Goal: Book appointment/travel/reservation

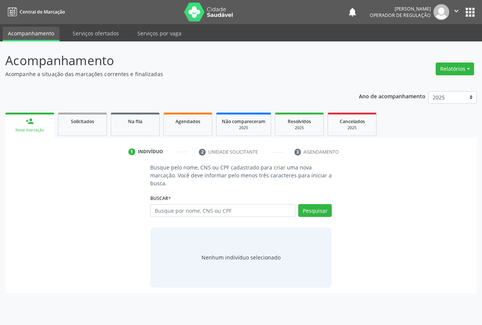
click at [160, 205] on input "text" at bounding box center [222, 210] width 145 height 13
type input "700509704913753"
click at [316, 213] on button "Pesquisar" at bounding box center [315, 210] width 34 height 13
type input "700509704913753"
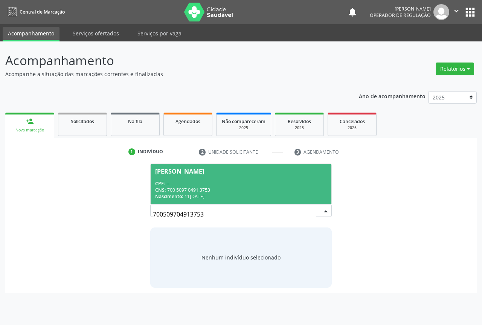
click at [233, 180] on span "Maria Jose Leite de Araujo Farias CPF: -- CNS: 700 5097 0491 3753 Nascimento: 1…" at bounding box center [241, 184] width 181 height 40
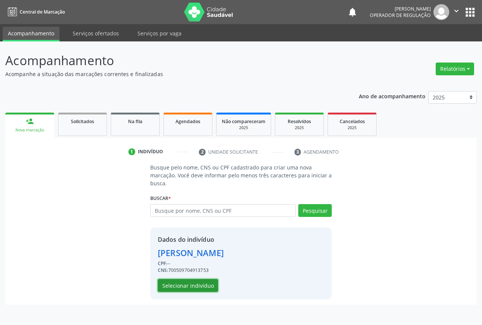
click at [201, 282] on button "Selecionar indivíduo" at bounding box center [188, 285] width 60 height 13
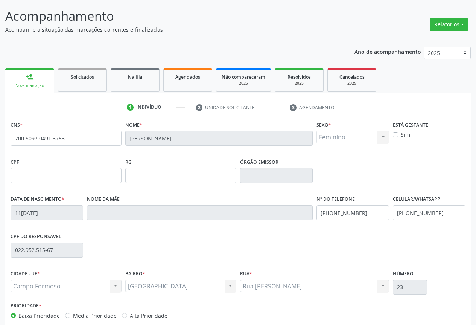
scroll to position [83, 0]
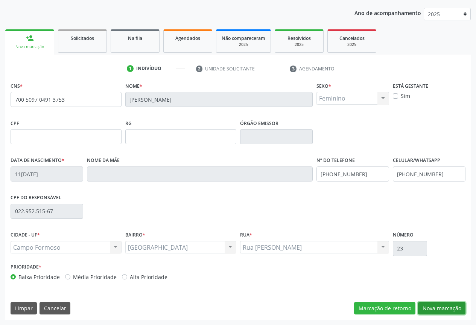
click at [433, 308] on button "Nova marcação" at bounding box center [441, 308] width 47 height 13
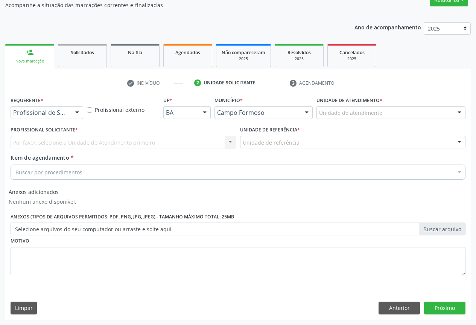
scroll to position [69, 0]
click at [76, 113] on div at bounding box center [77, 113] width 11 height 13
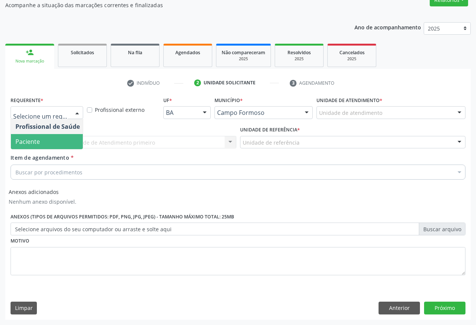
click at [50, 144] on span "Paciente" at bounding box center [47, 141] width 73 height 15
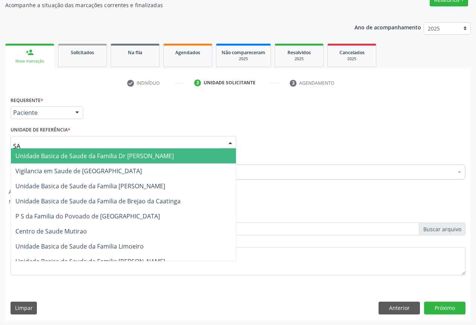
type input "SAO"
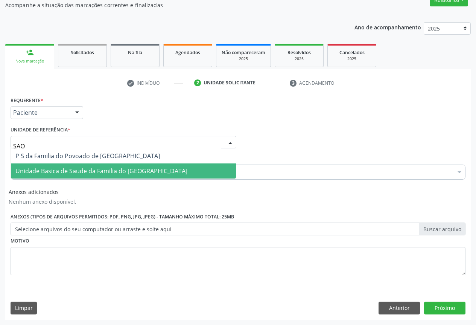
click at [85, 170] on span "Unidade Basica de Saude da Familia do [GEOGRAPHIC_DATA]" at bounding box center [101, 171] width 172 height 8
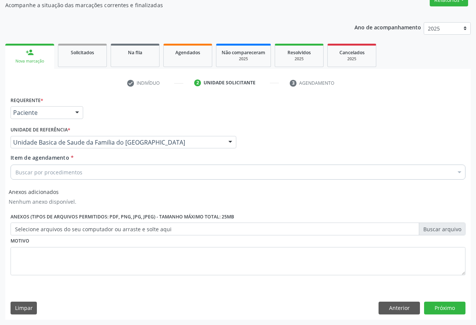
click at [63, 167] on div "Buscar por procedimentos" at bounding box center [238, 172] width 455 height 15
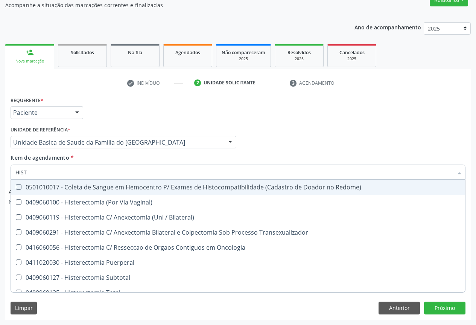
type input "HISTE"
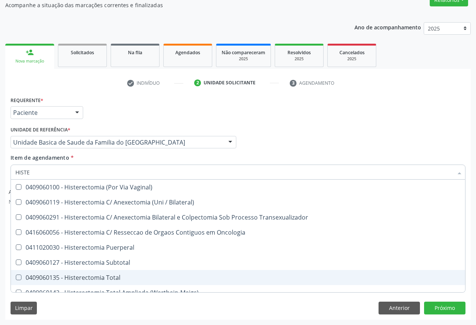
click at [98, 278] on div "0409060135 - Histerectomia Total" at bounding box center [238, 278] width 446 height 6
checkbox Total "true"
click at [448, 307] on button "Próximo" at bounding box center [444, 308] width 41 height 13
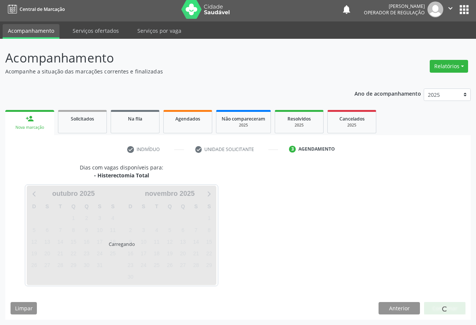
scroll to position [3, 0]
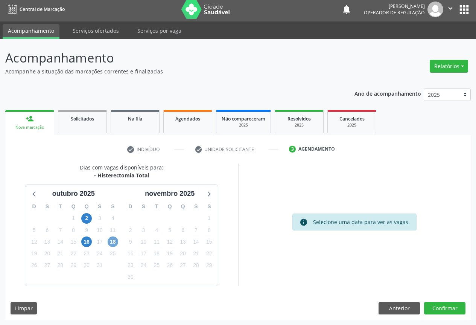
click at [112, 242] on span "18" at bounding box center [113, 242] width 11 height 11
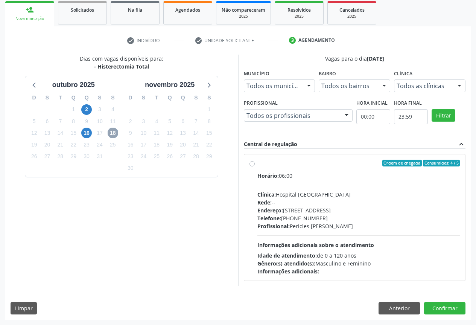
scroll to position [94, 0]
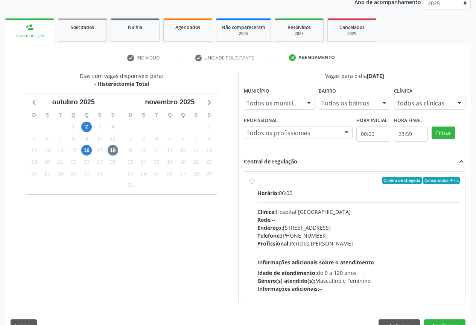
click at [258, 182] on label "Ordem de chegada Consumidos: 4 / 5 Horário: 06:00 Clínica: Hospital Sao Francis…" at bounding box center [359, 235] width 203 height 116
click at [252, 182] on input "Ordem de chegada Consumidos: 4 / 5 Horário: 06:00 Clínica: Hospital Sao Francis…" at bounding box center [252, 180] width 5 height 7
radio input "true"
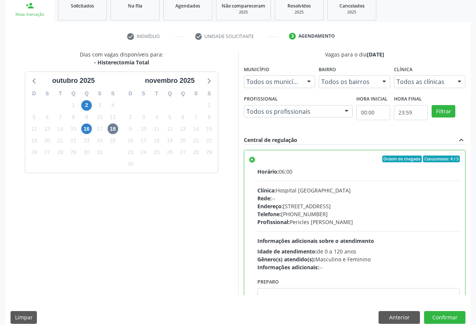
scroll to position [125, 0]
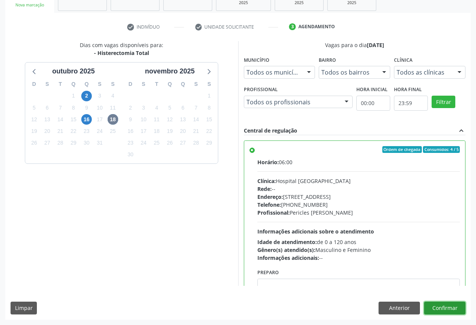
click at [438, 306] on button "Confirmar" at bounding box center [444, 308] width 41 height 13
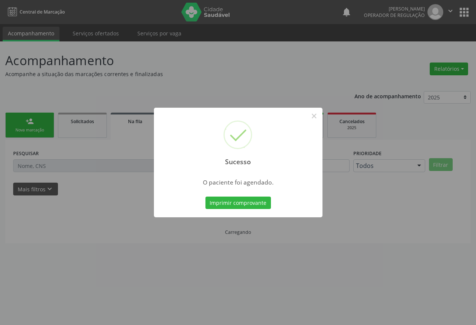
scroll to position [0, 0]
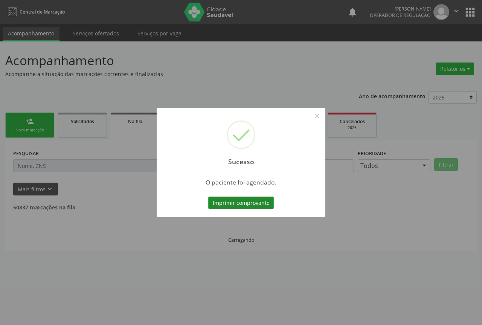
click at [241, 200] on button "Imprimir comprovante" at bounding box center [241, 203] width 66 height 13
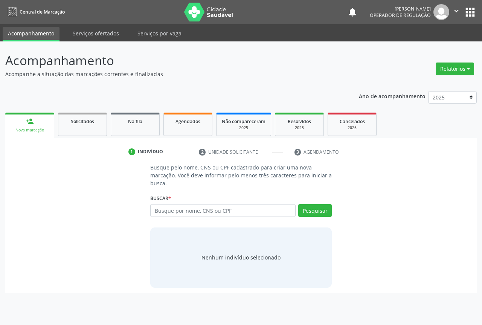
drag, startPoint x: 455, startPoint y: 9, endPoint x: 423, endPoint y: 47, distance: 50.1
click at [454, 9] on icon "" at bounding box center [456, 11] width 8 height 8
click at [420, 46] on link "Sair" at bounding box center [437, 46] width 52 height 11
